Goal: Transaction & Acquisition: Obtain resource

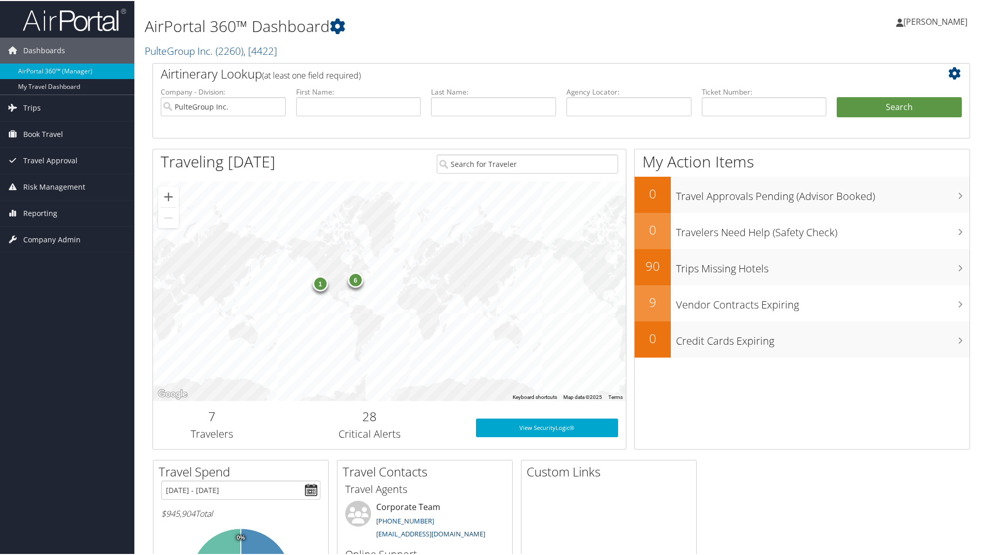
click at [358, 283] on div "6" at bounding box center [356, 279] width 16 height 16
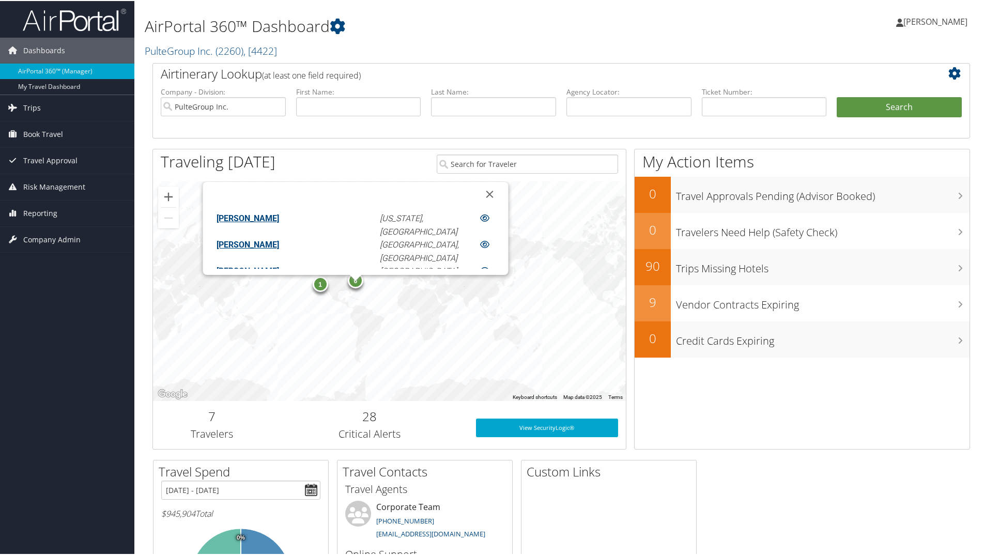
click at [280, 265] on link "GREGORY MATTHEW PATTEE" at bounding box center [248, 270] width 63 height 10
click at [223, 428] on h3 "Travelers" at bounding box center [212, 433] width 103 height 14
click at [214, 418] on h2 "7" at bounding box center [212, 416] width 103 height 18
click at [478, 191] on button "Close" at bounding box center [490, 193] width 25 height 25
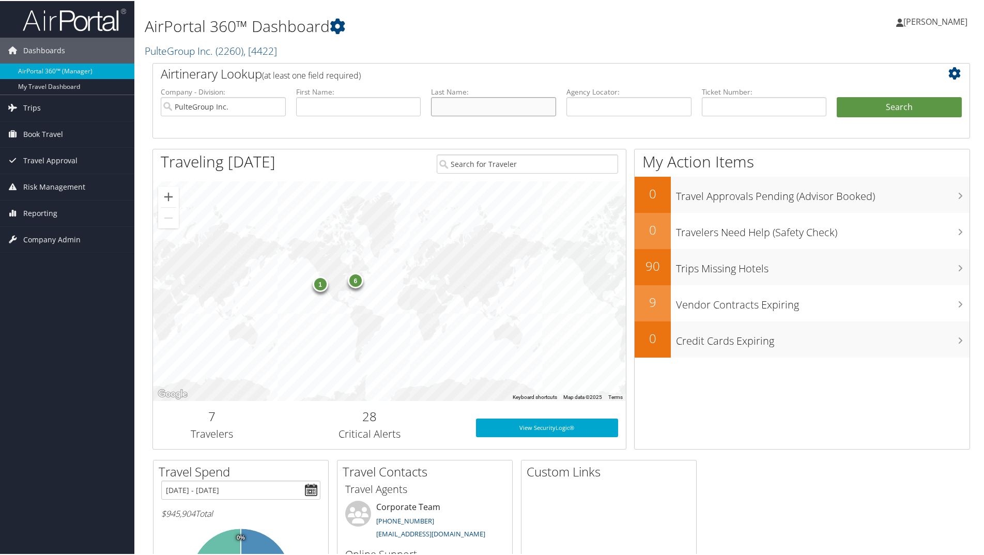
click at [440, 110] on input "text" at bounding box center [493, 105] width 125 height 19
type input "[PERSON_NAME]"
click at [920, 108] on button "Search" at bounding box center [899, 106] width 125 height 21
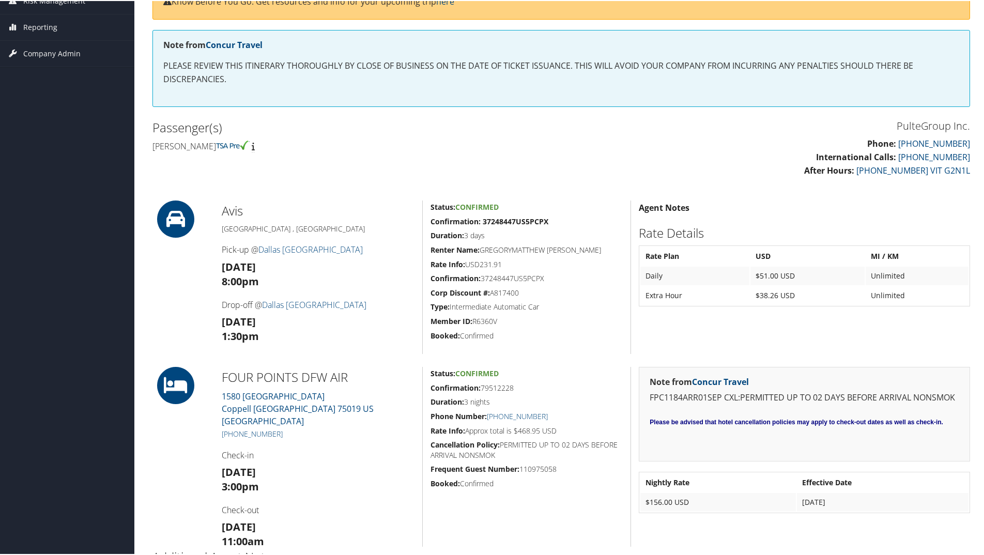
scroll to position [207, 0]
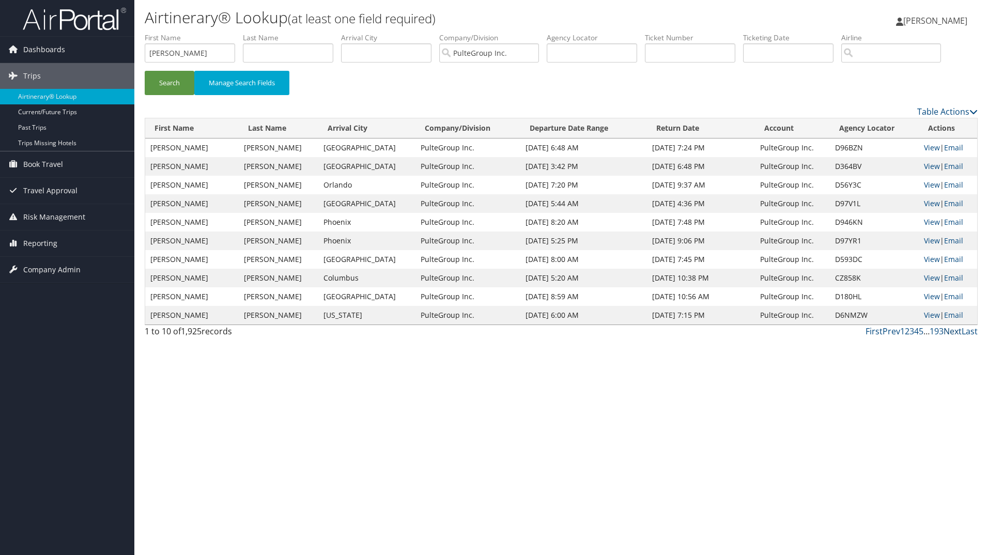
click at [948, 331] on link "Next" at bounding box center [953, 331] width 18 height 11
click at [949, 330] on link "Next" at bounding box center [953, 331] width 18 height 11
click at [949, 332] on link "Next" at bounding box center [953, 331] width 18 height 11
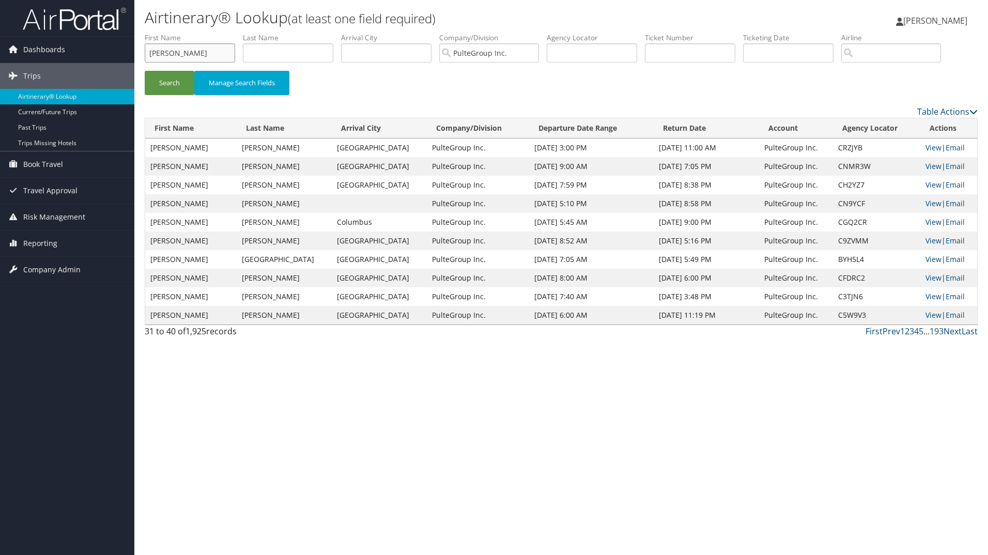
click at [191, 56] on input "[PERSON_NAME]" at bounding box center [190, 52] width 90 height 19
type input "[PERSON_NAME]"
click at [145, 71] on button "Search" at bounding box center [170, 83] width 50 height 24
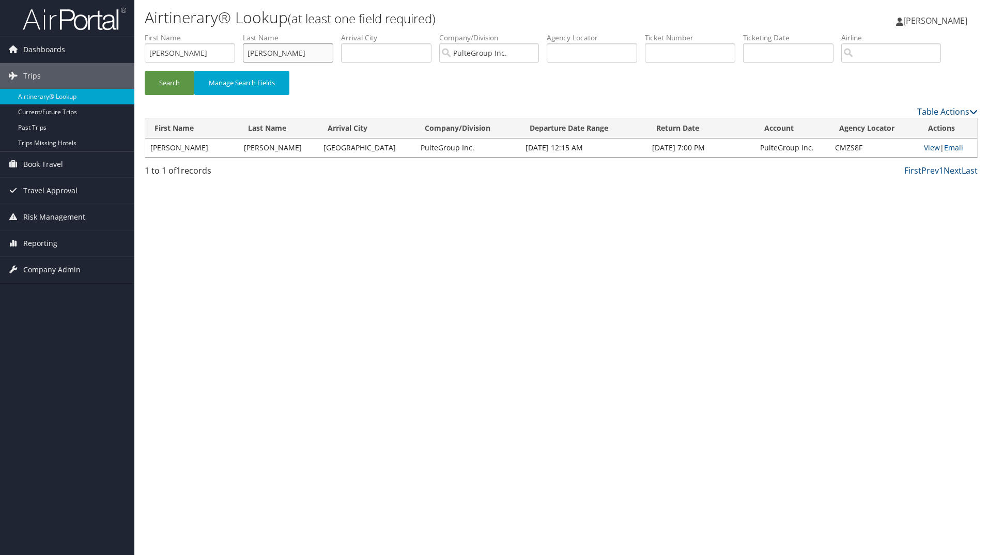
click at [275, 57] on input "[PERSON_NAME]" at bounding box center [288, 52] width 90 height 19
type input "RIDER"
click at [185, 81] on button "Search" at bounding box center [170, 83] width 50 height 24
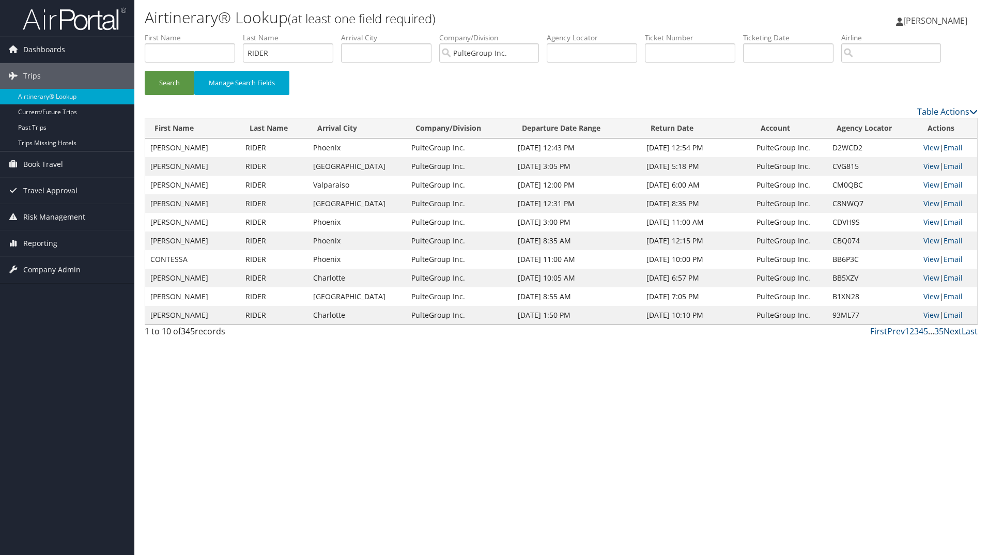
click at [955, 333] on link "Next" at bounding box center [953, 331] width 18 height 11
click at [949, 110] on link "Table Actions" at bounding box center [948, 111] width 60 height 11
click at [920, 124] on link "Download Report" at bounding box center [905, 128] width 136 height 18
